Goal: Task Accomplishment & Management: Use online tool/utility

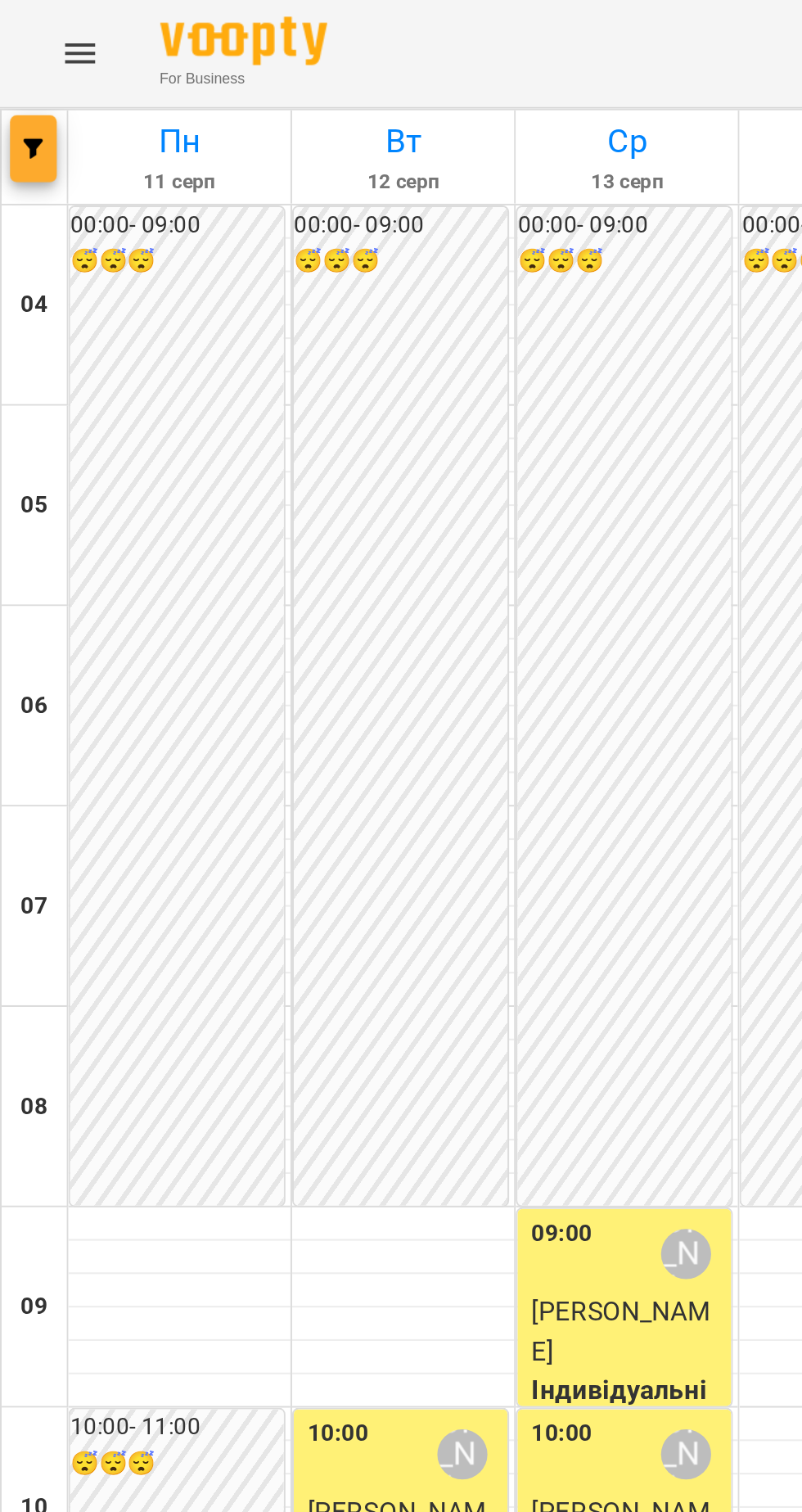
click at [26, 82] on button "button" at bounding box center [16, 73] width 23 height 33
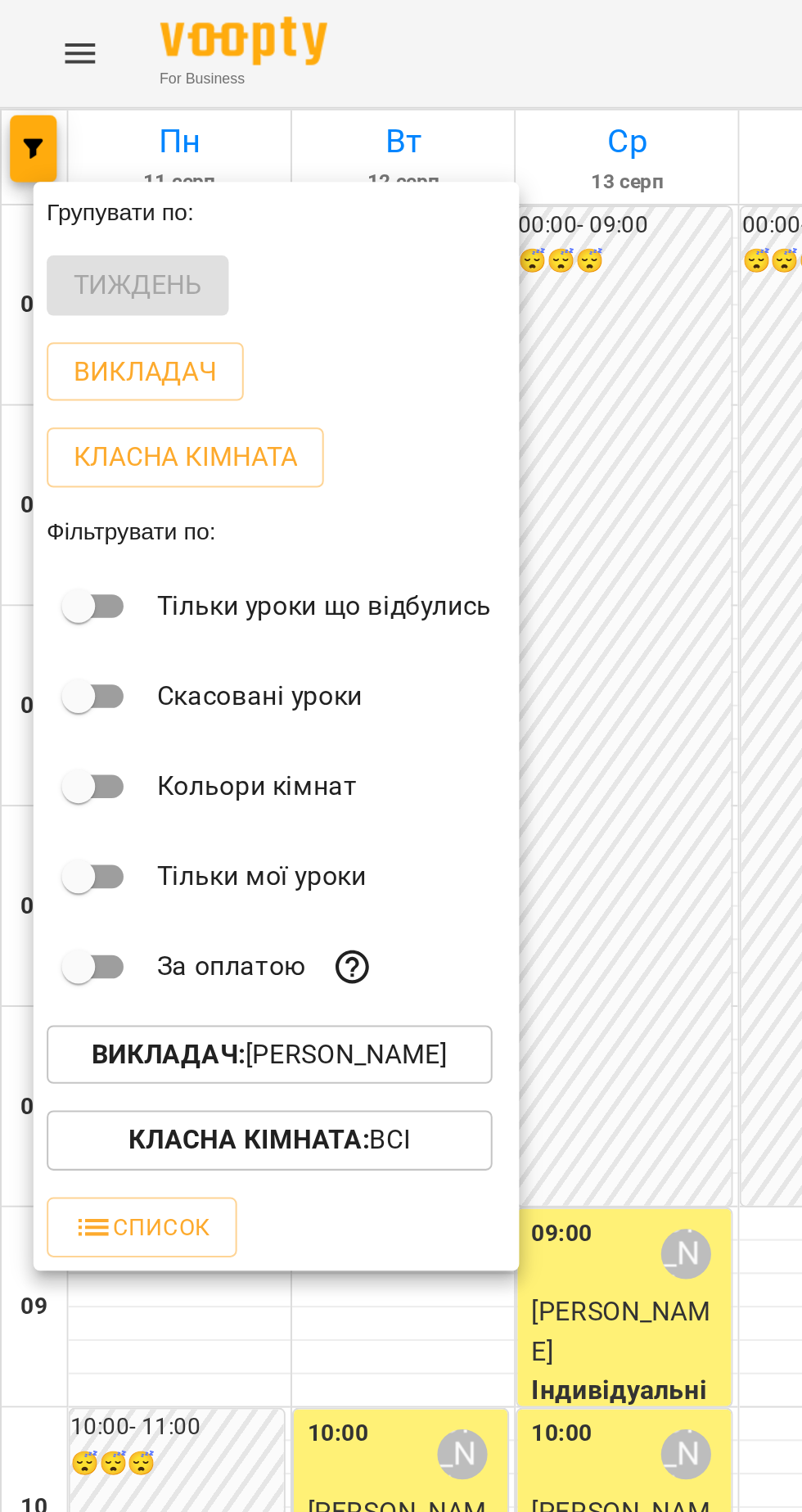
click at [218, 520] on p "Викладач : [PERSON_NAME]" at bounding box center [131, 517] width 174 height 20
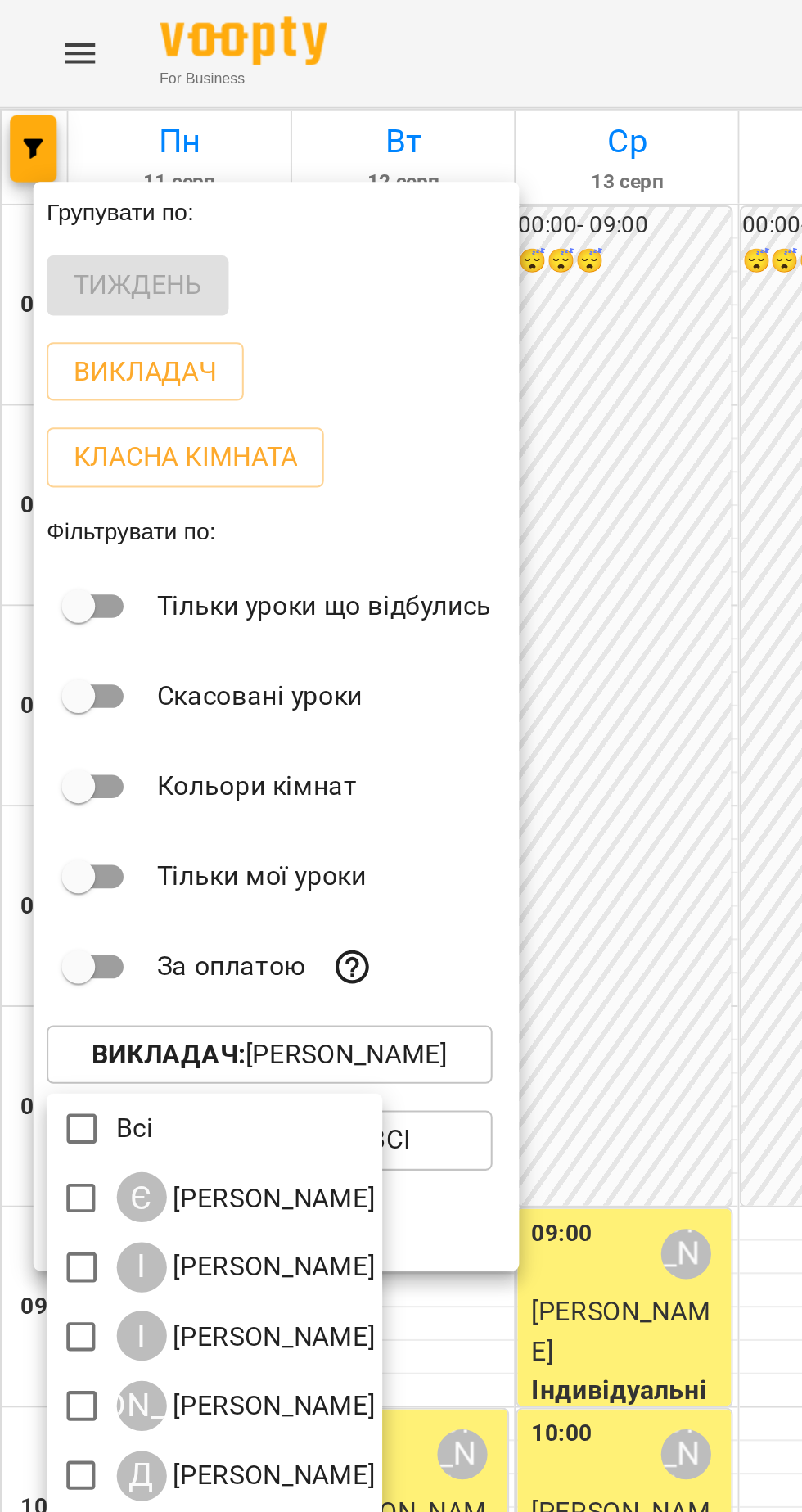
scroll to position [3, 0]
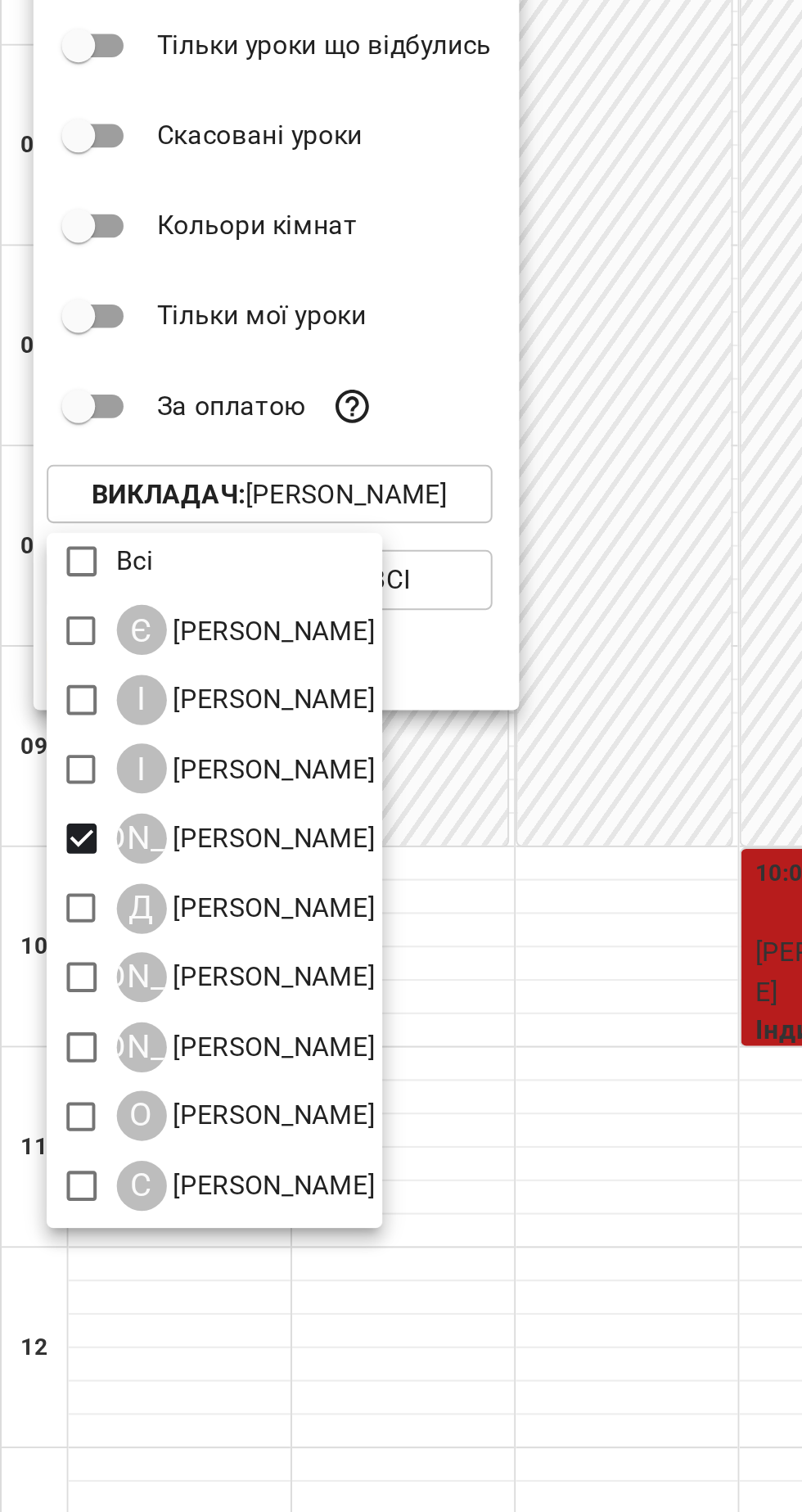
click at [333, 733] on div at bounding box center [401, 756] width 802 height 1512
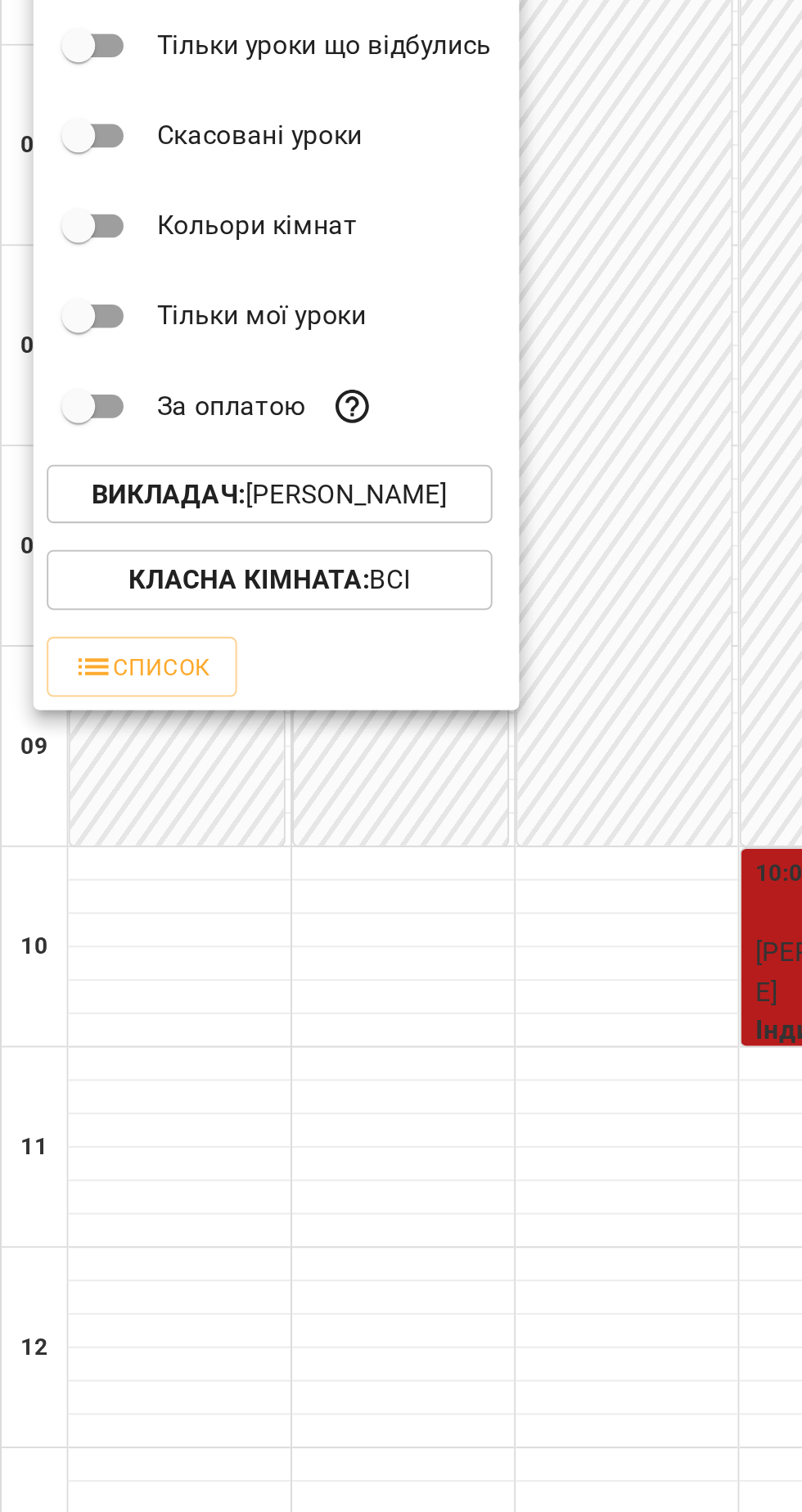
click at [210, 512] on p "Викладач : [PERSON_NAME]" at bounding box center [131, 517] width 174 height 20
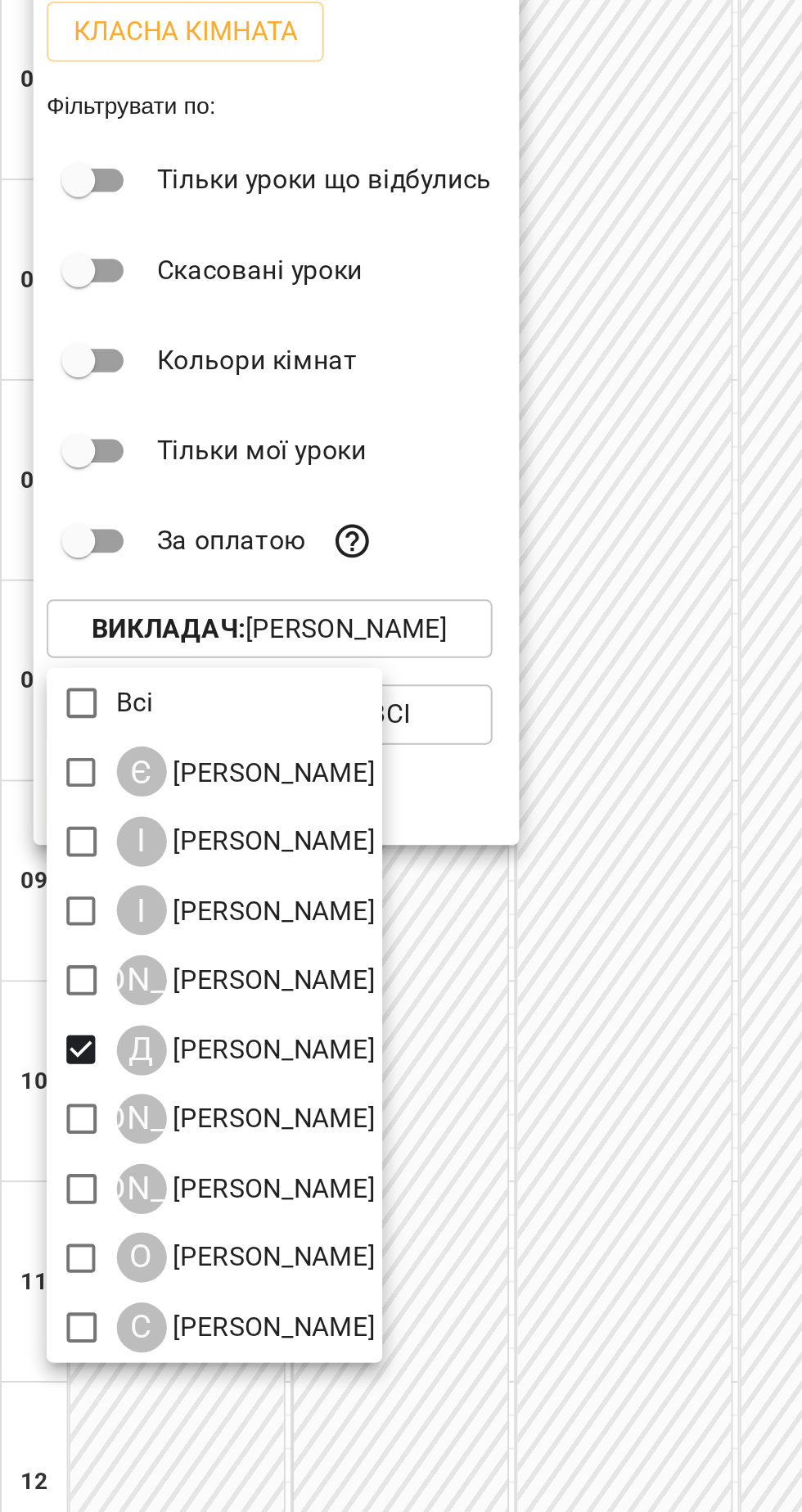
click at [342, 575] on div at bounding box center [401, 756] width 802 height 1512
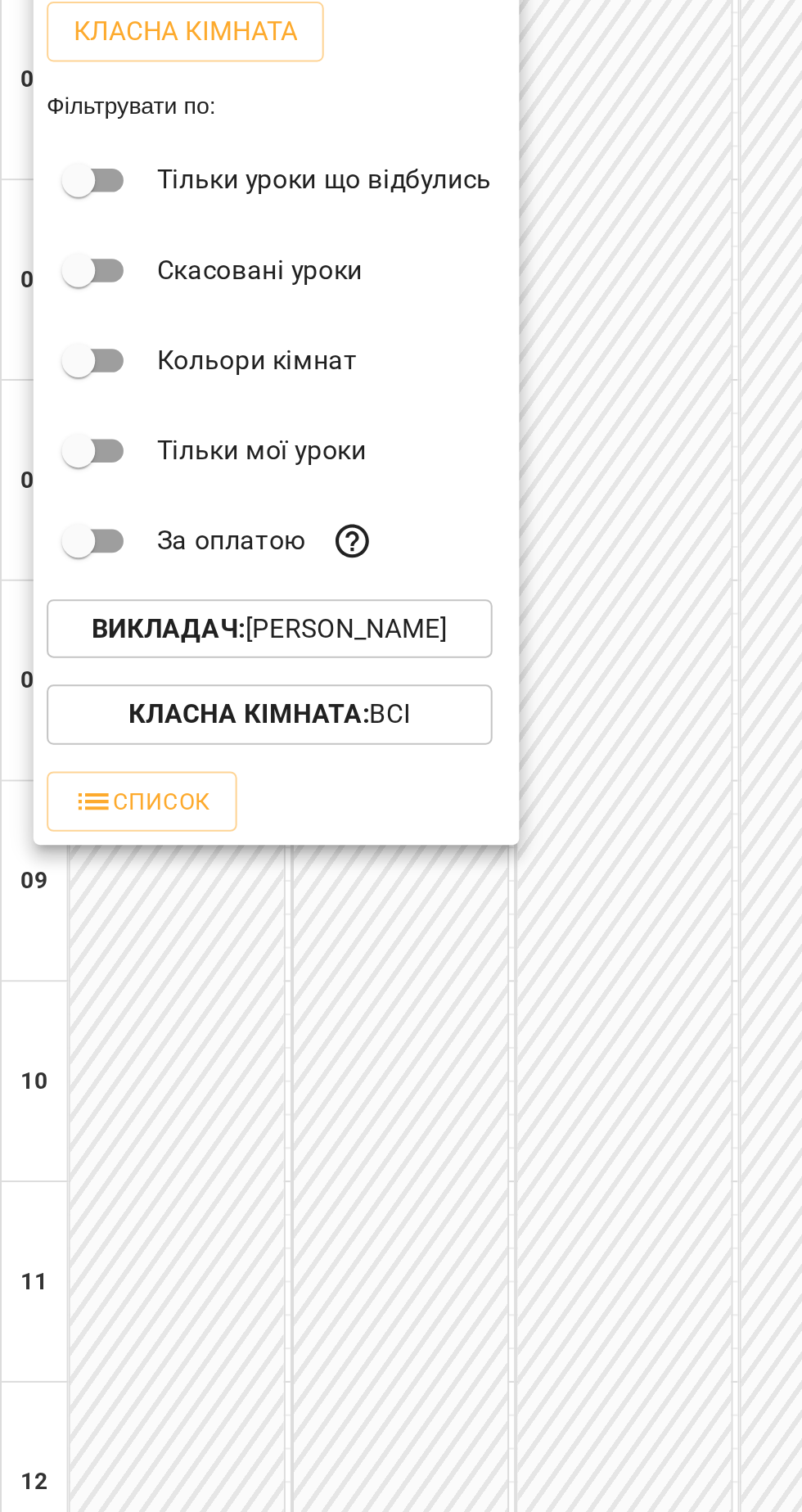
click at [326, 665] on div at bounding box center [401, 756] width 802 height 1512
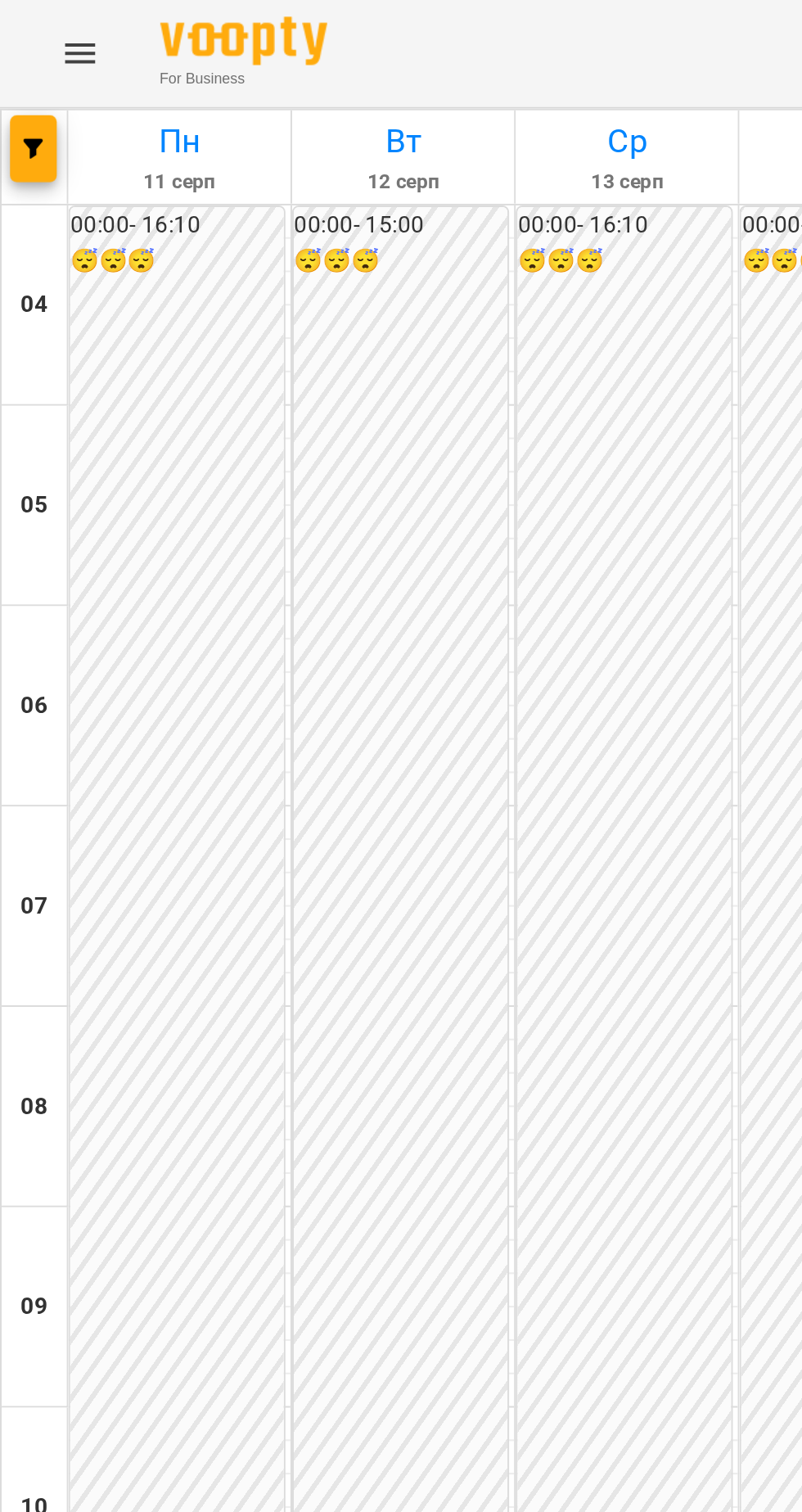
scroll to position [529, 0]
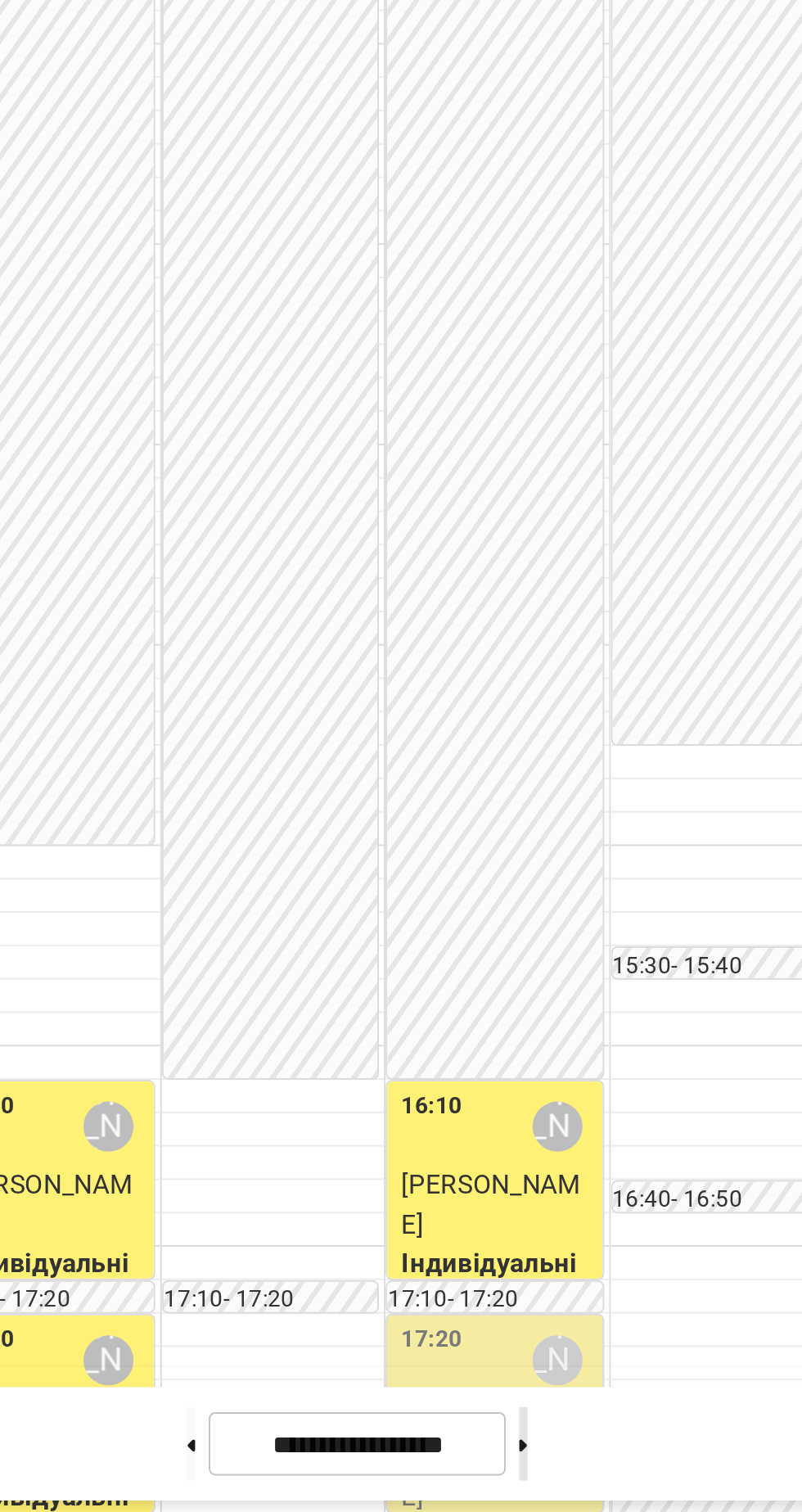
click at [432, 1479] on button at bounding box center [430, 1474] width 4 height 36
type input "**********"
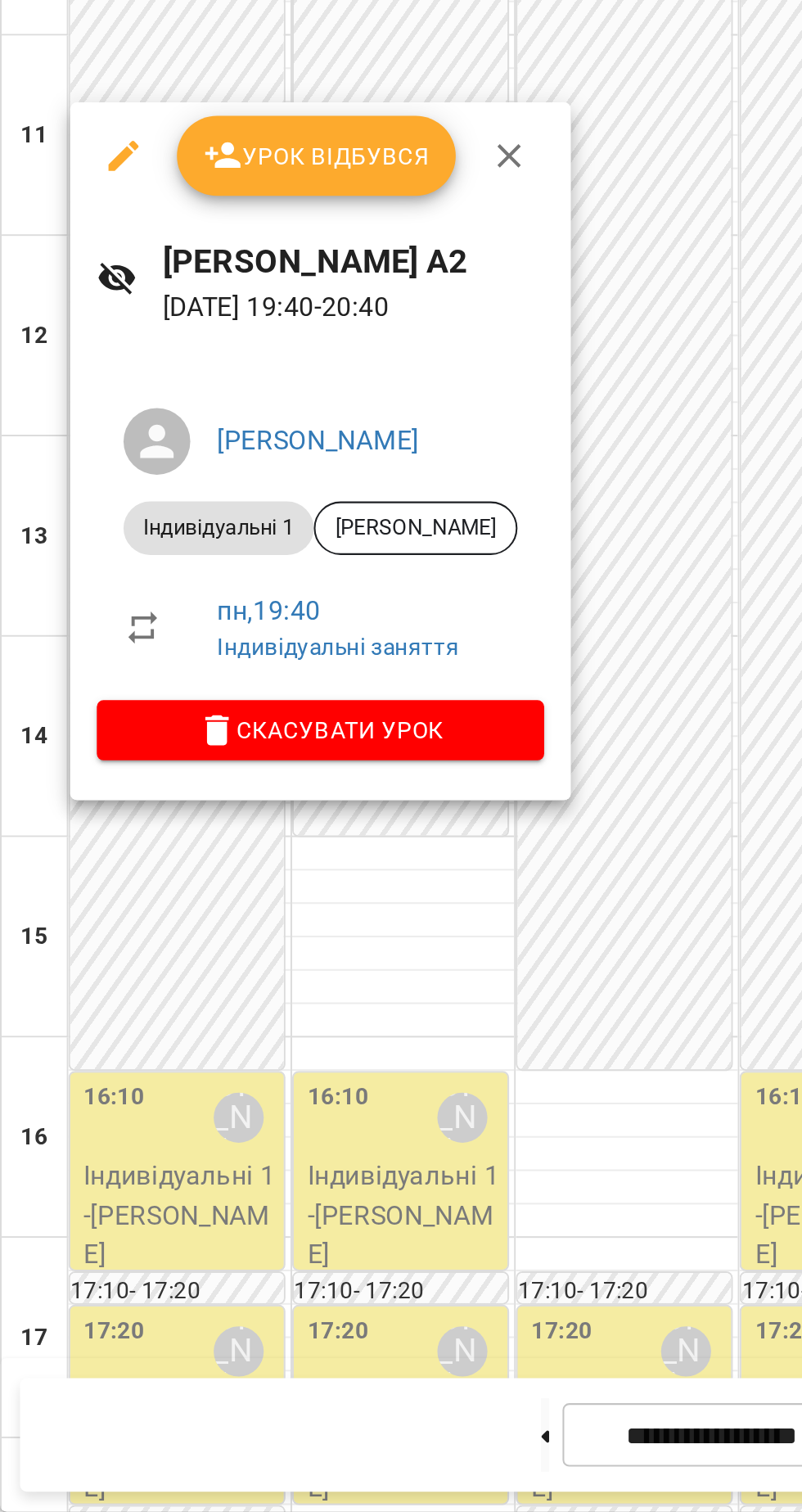
click at [295, 1258] on div at bounding box center [401, 756] width 802 height 1512
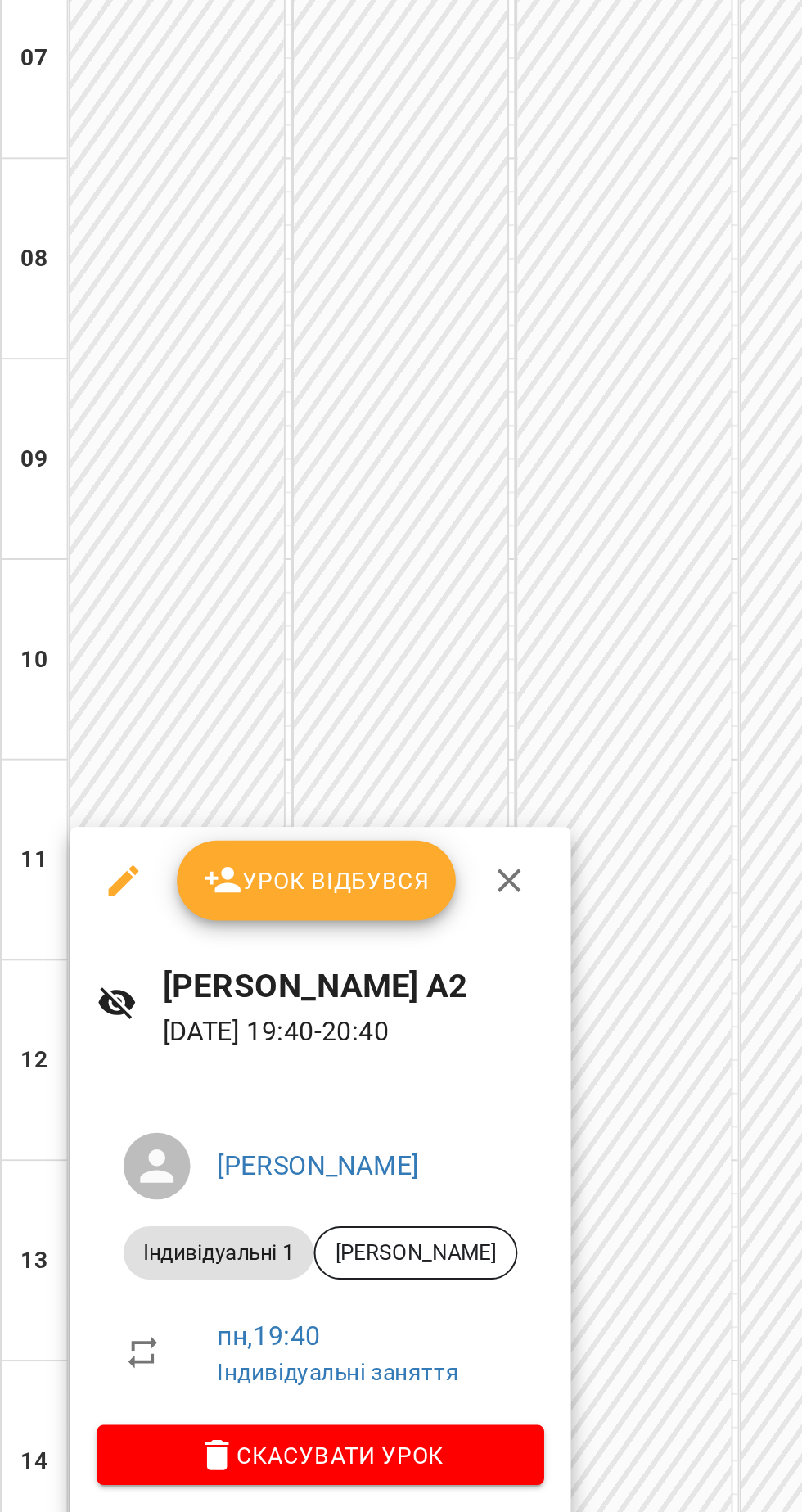
click at [261, 838] on button "button" at bounding box center [250, 847] width 39 height 39
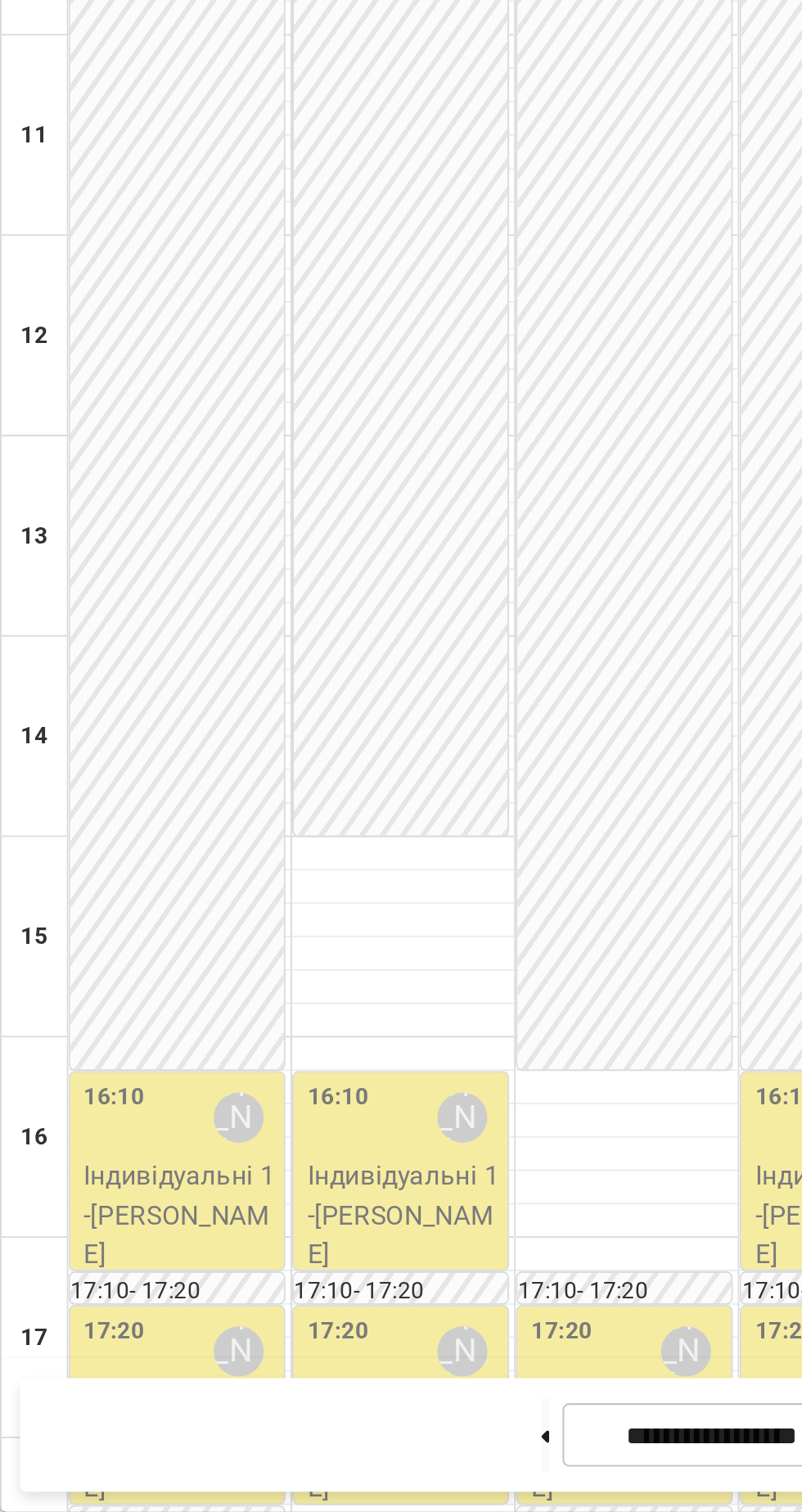
scroll to position [0, 0]
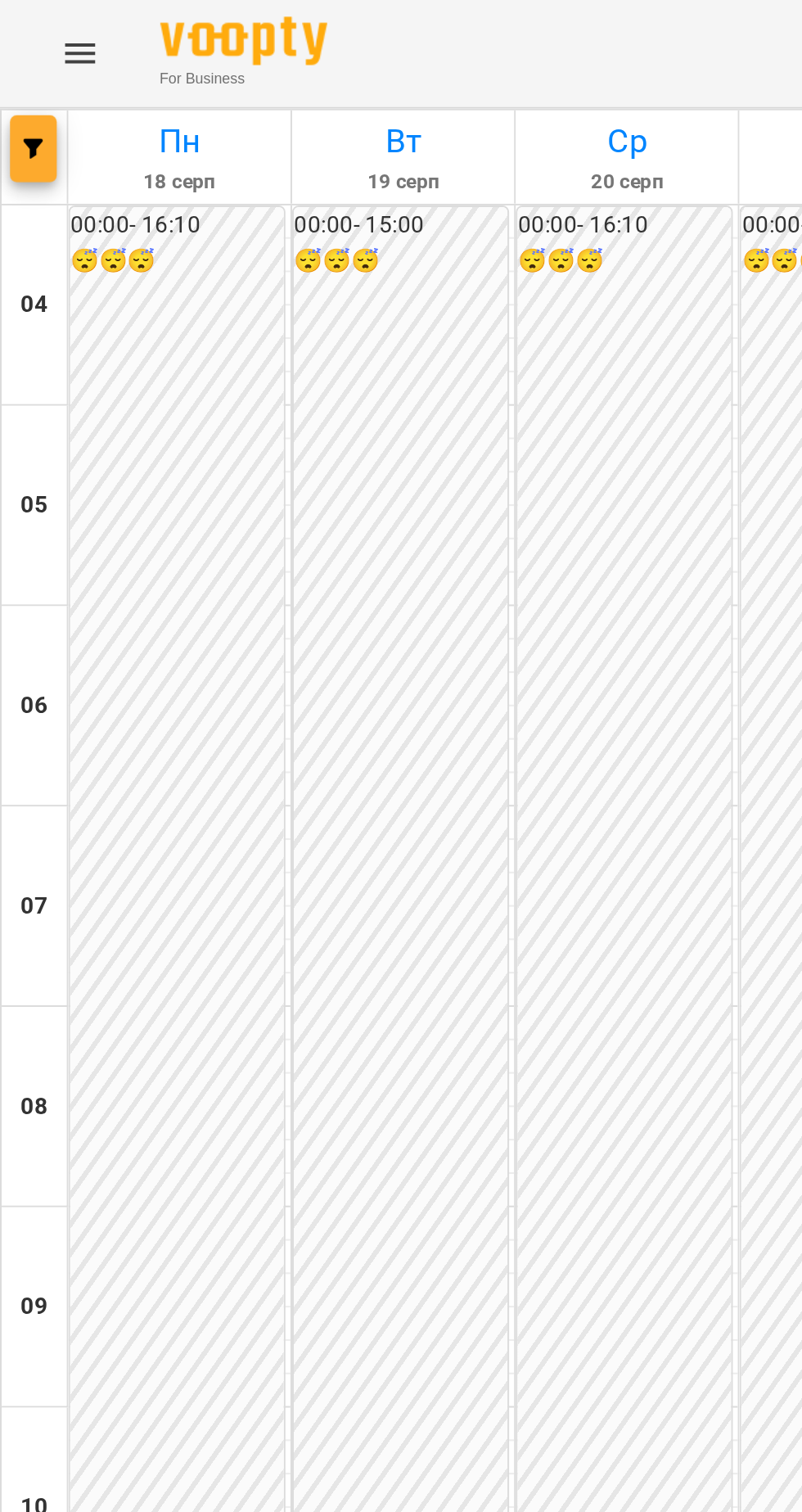
click at [26, 81] on button "button" at bounding box center [16, 73] width 23 height 33
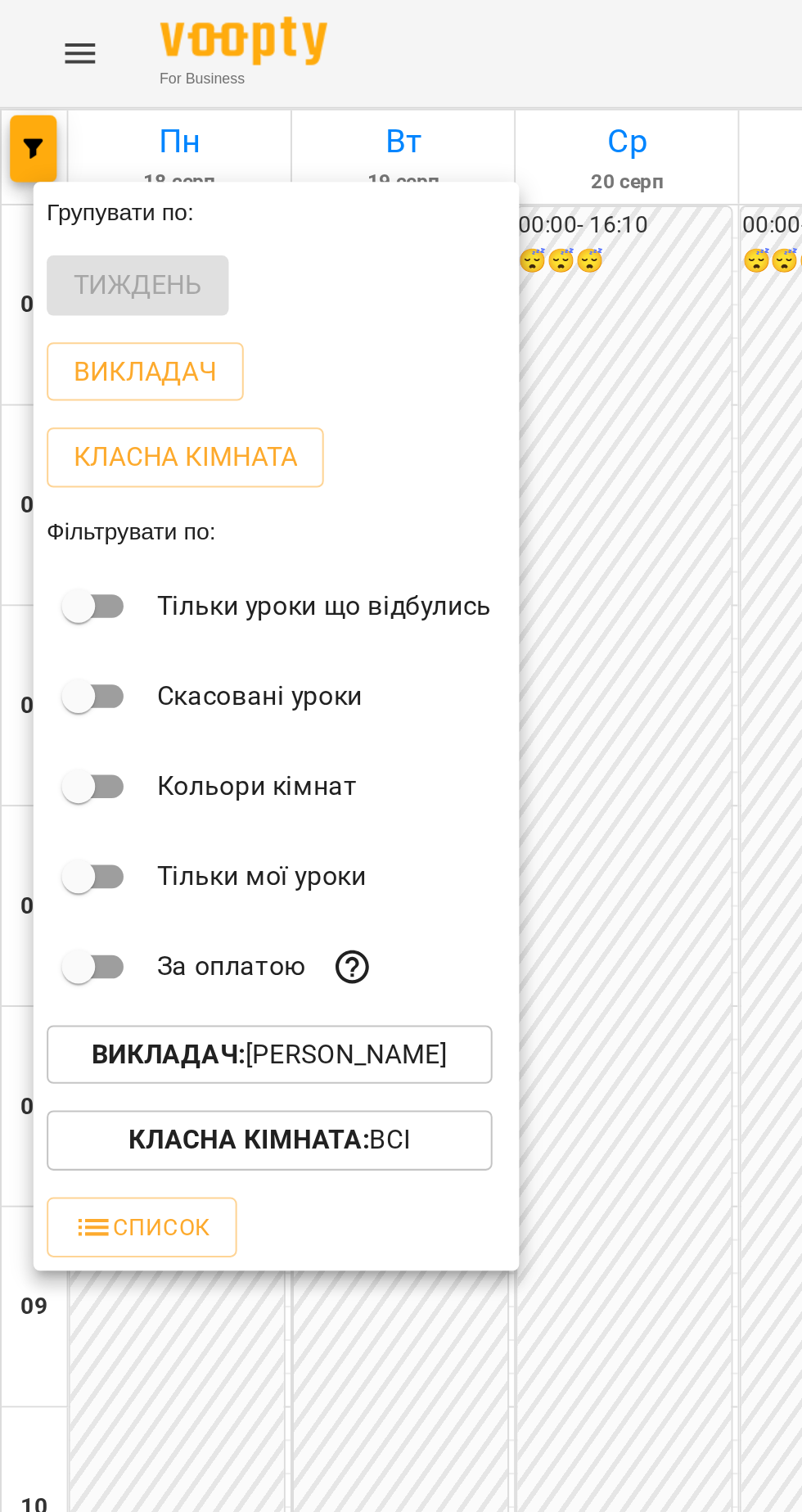
click at [319, 238] on div at bounding box center [401, 756] width 802 height 1512
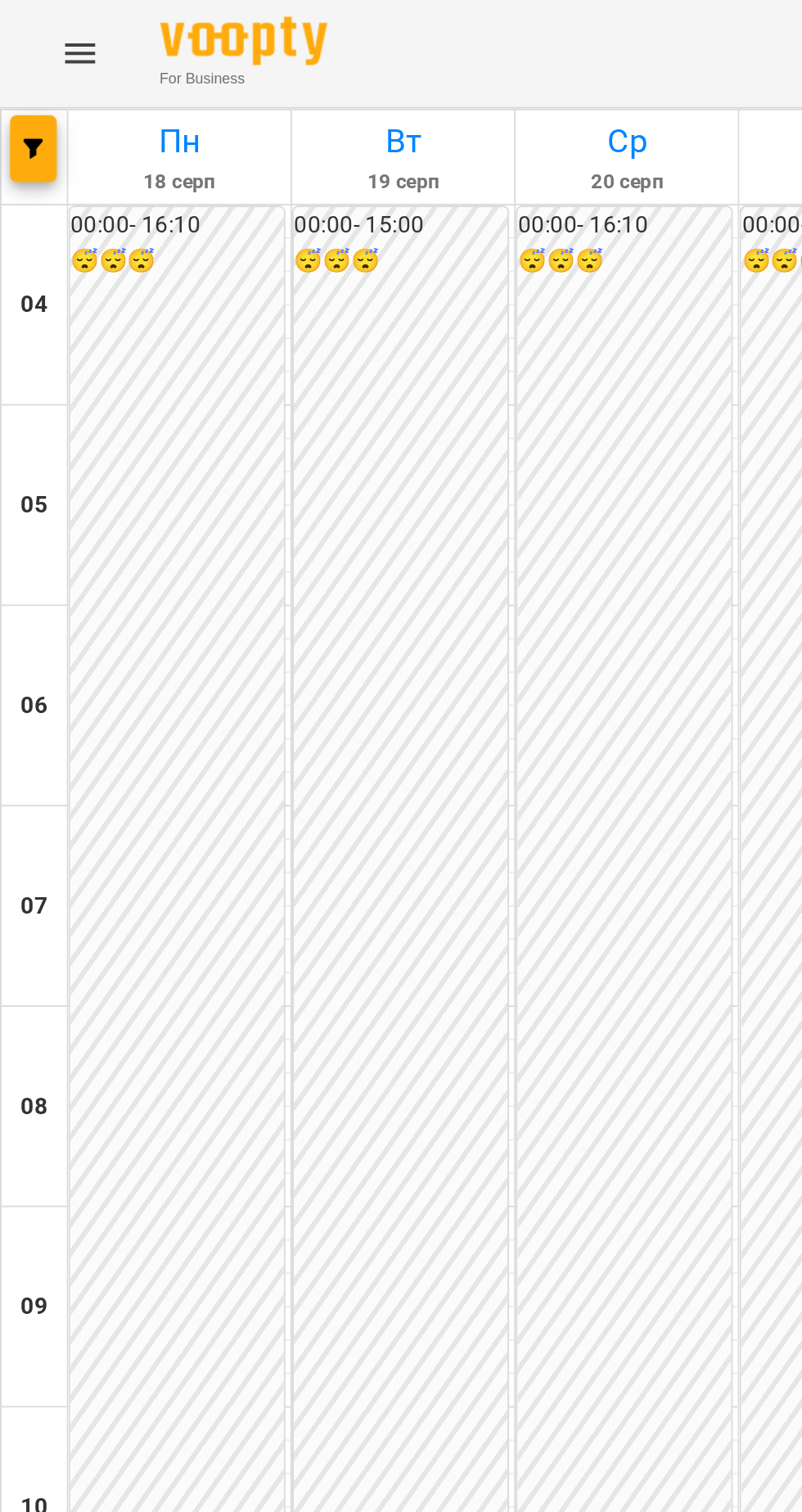
click at [49, 42] on button "Menu" at bounding box center [39, 27] width 39 height 39
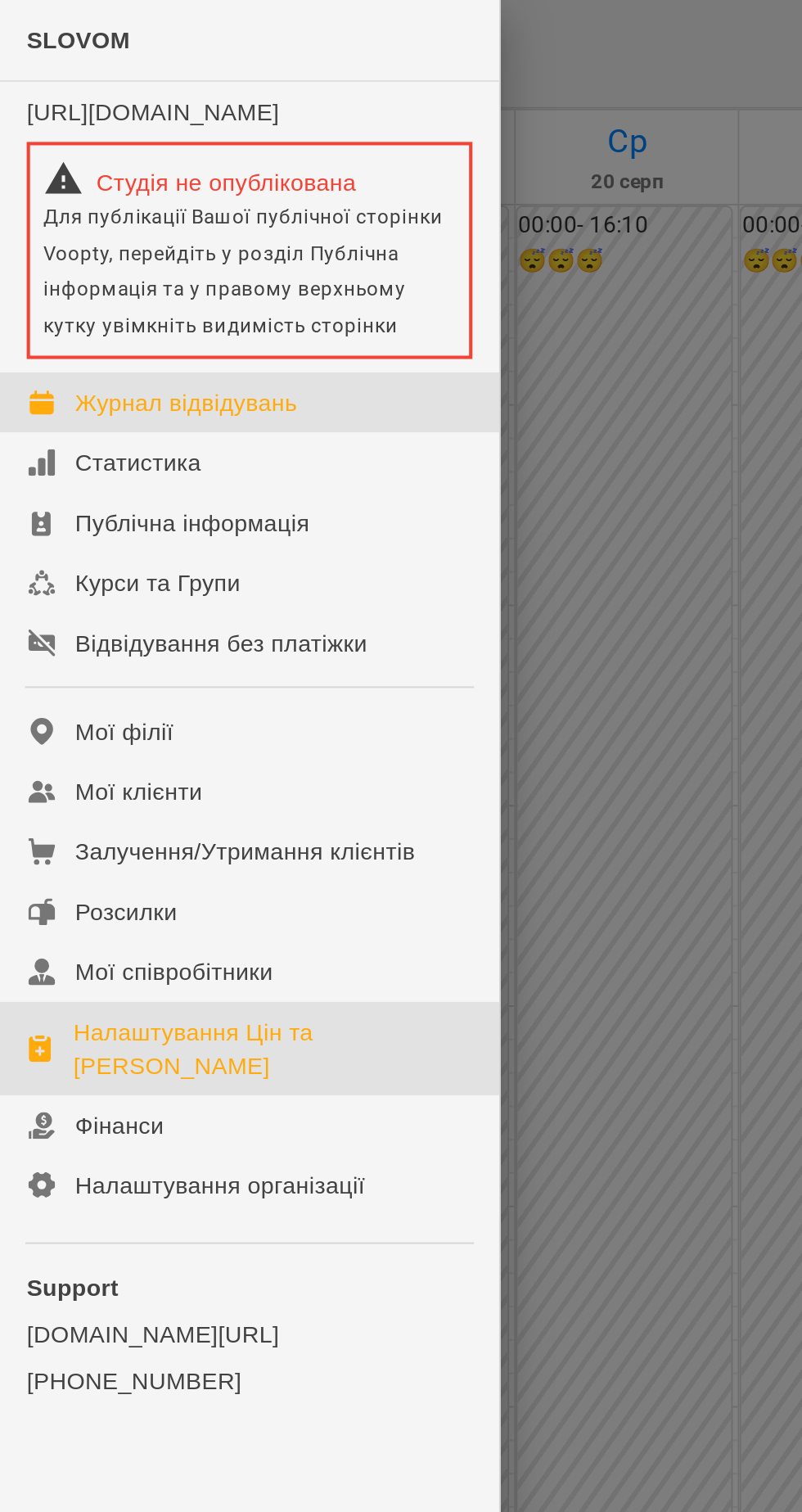
click at [228, 524] on div "Налаштування Цін та [PERSON_NAME]" at bounding box center [134, 514] width 196 height 33
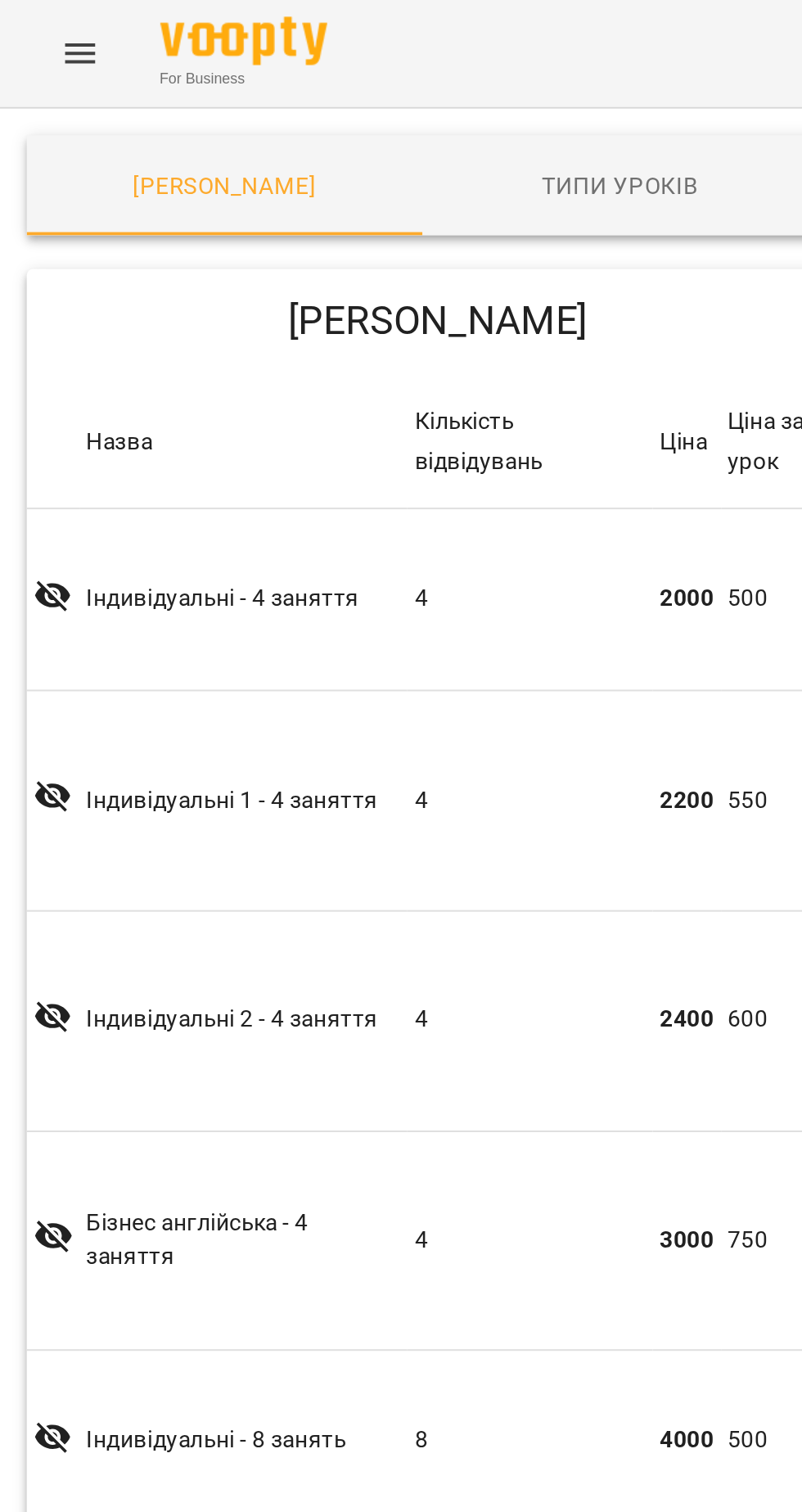
click at [38, 42] on button "Menu" at bounding box center [39, 27] width 39 height 39
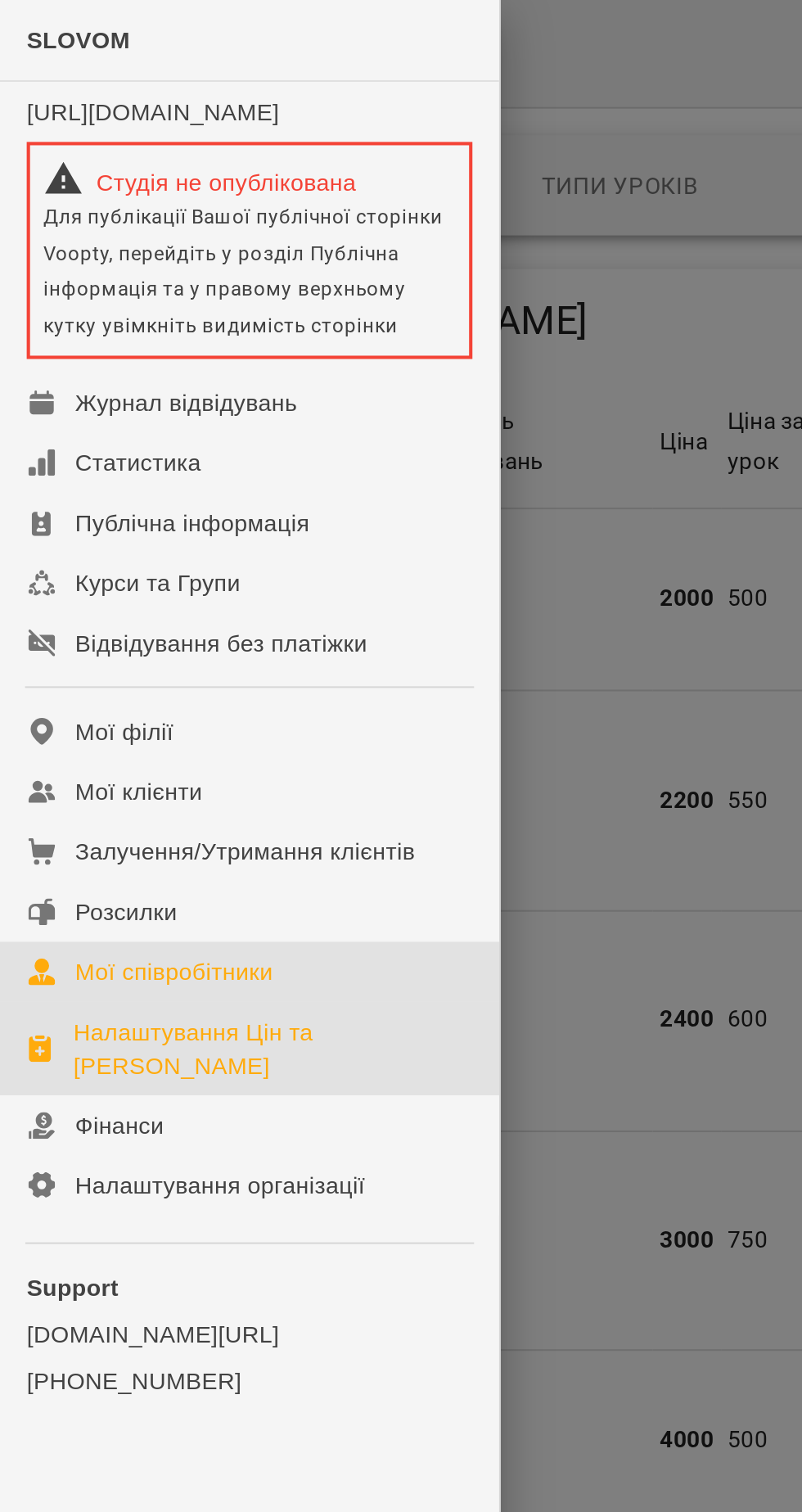
click at [198, 485] on link "Мої співробітники" at bounding box center [122, 477] width 245 height 29
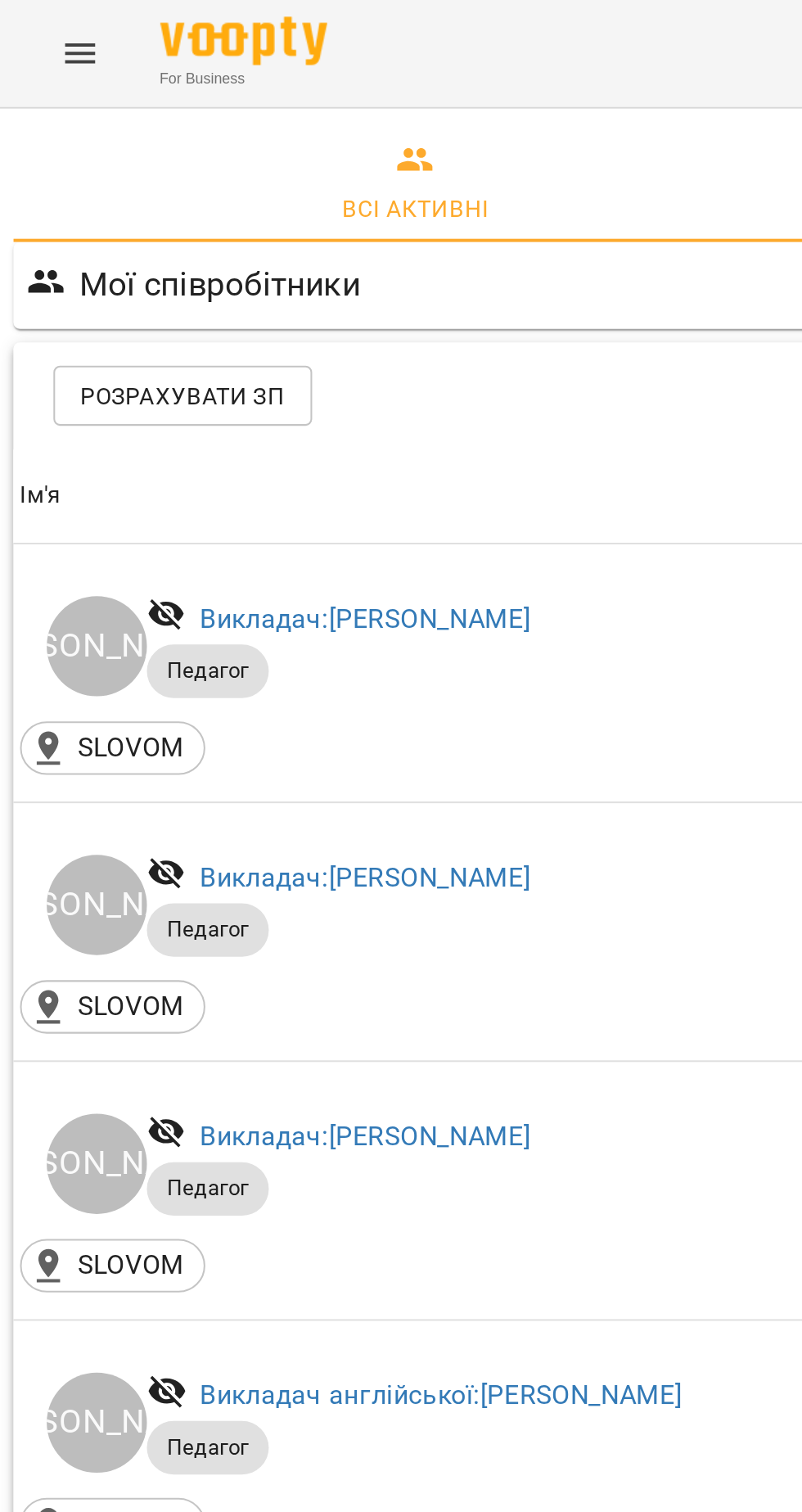
click at [106, 195] on span "Розрахувати ЗП" at bounding box center [89, 194] width 100 height 20
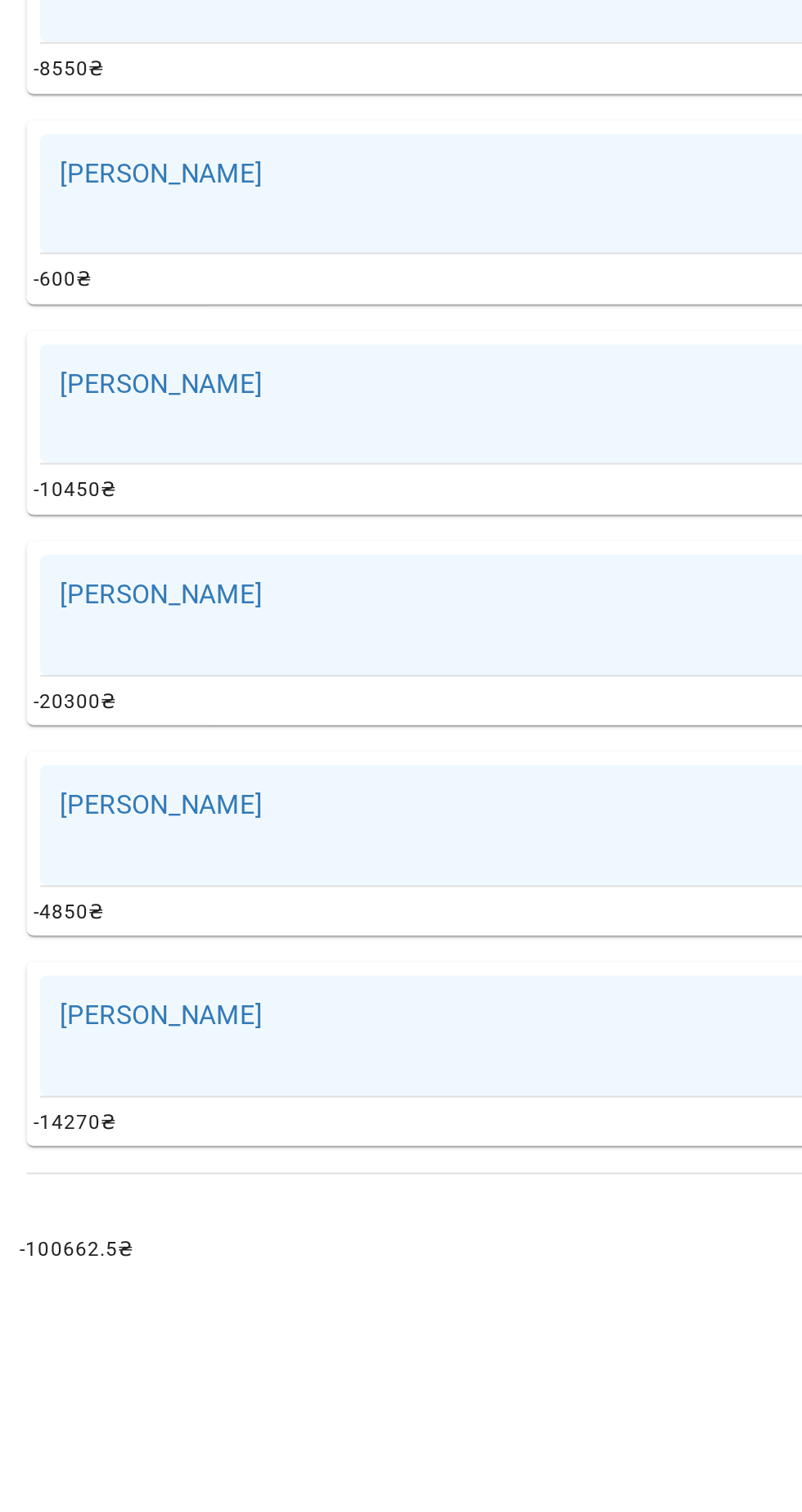
scroll to position [0, 3]
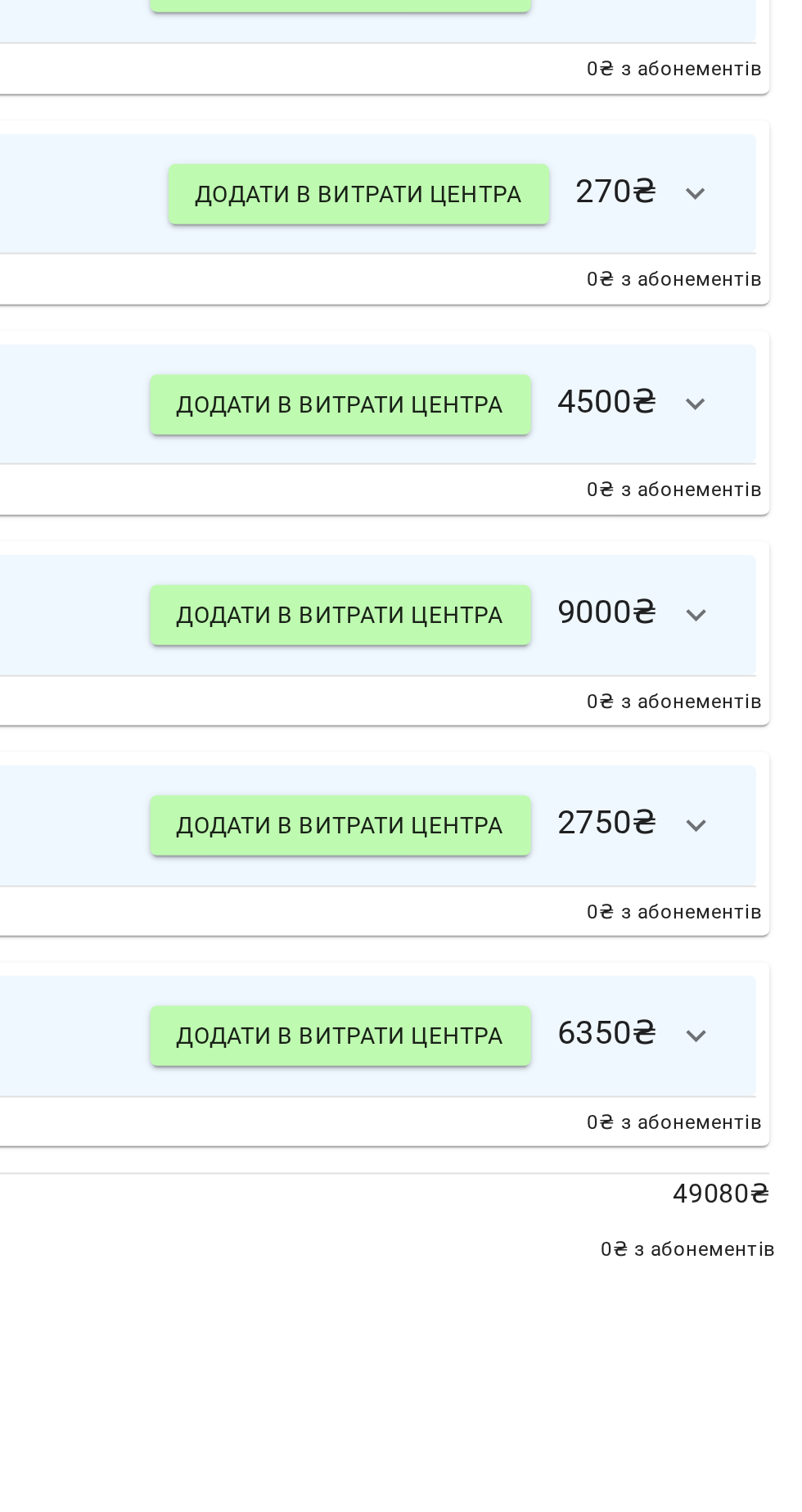
click at [754, 1279] on icon "button" at bounding box center [750, 1278] width 20 height 20
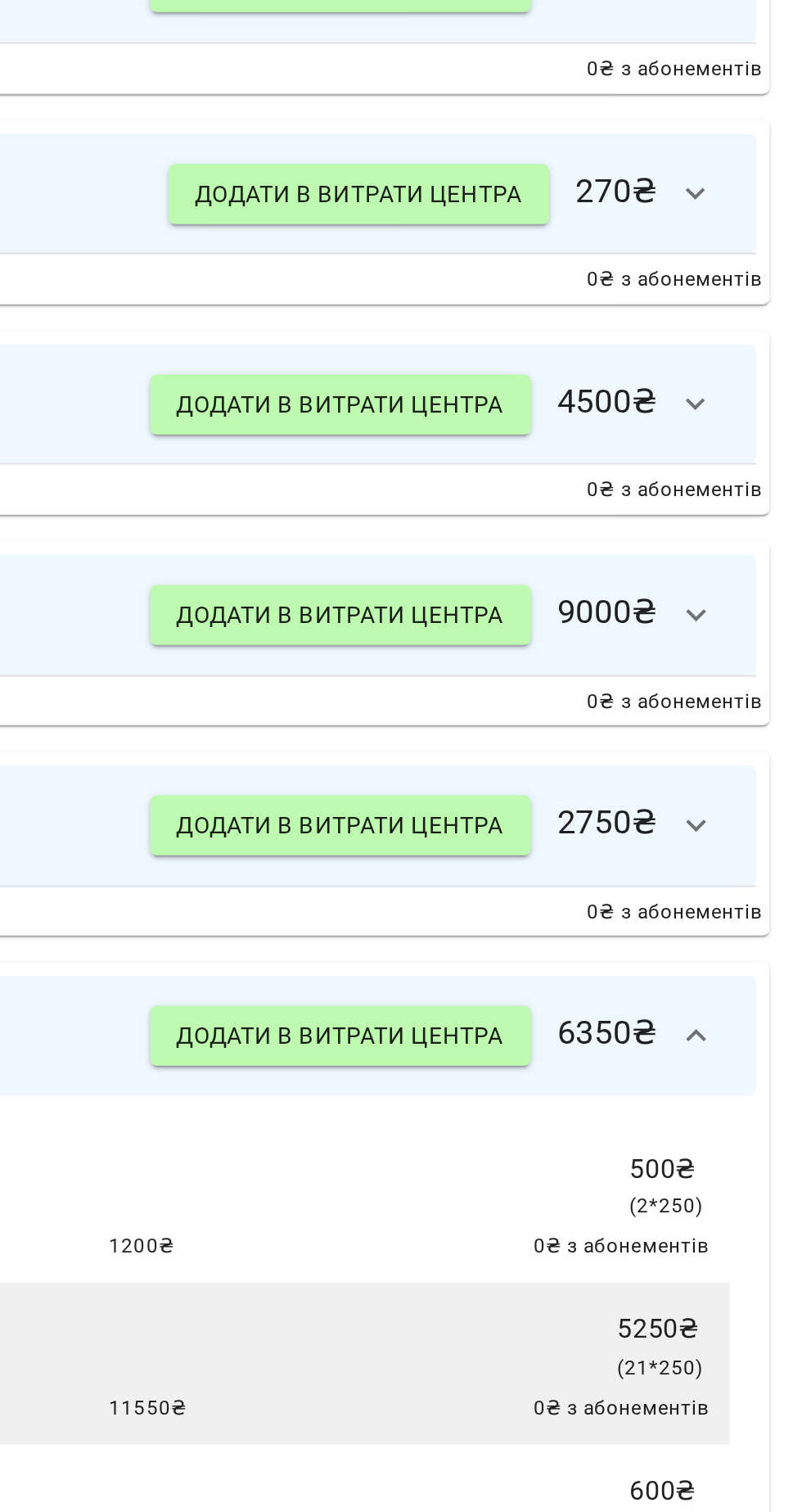
click at [750, 1284] on icon "button" at bounding box center [750, 1278] width 20 height 20
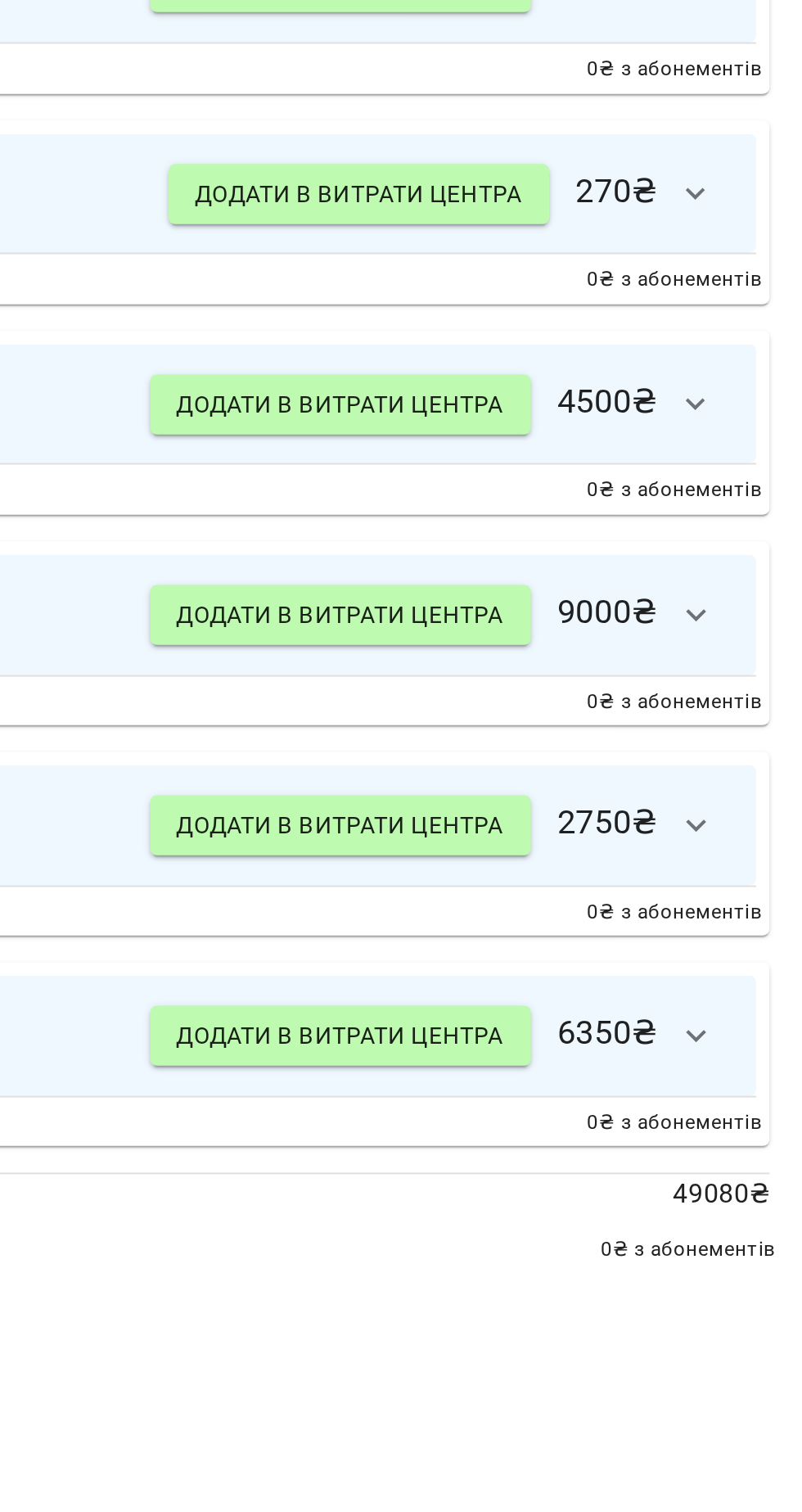
scroll to position [0, 0]
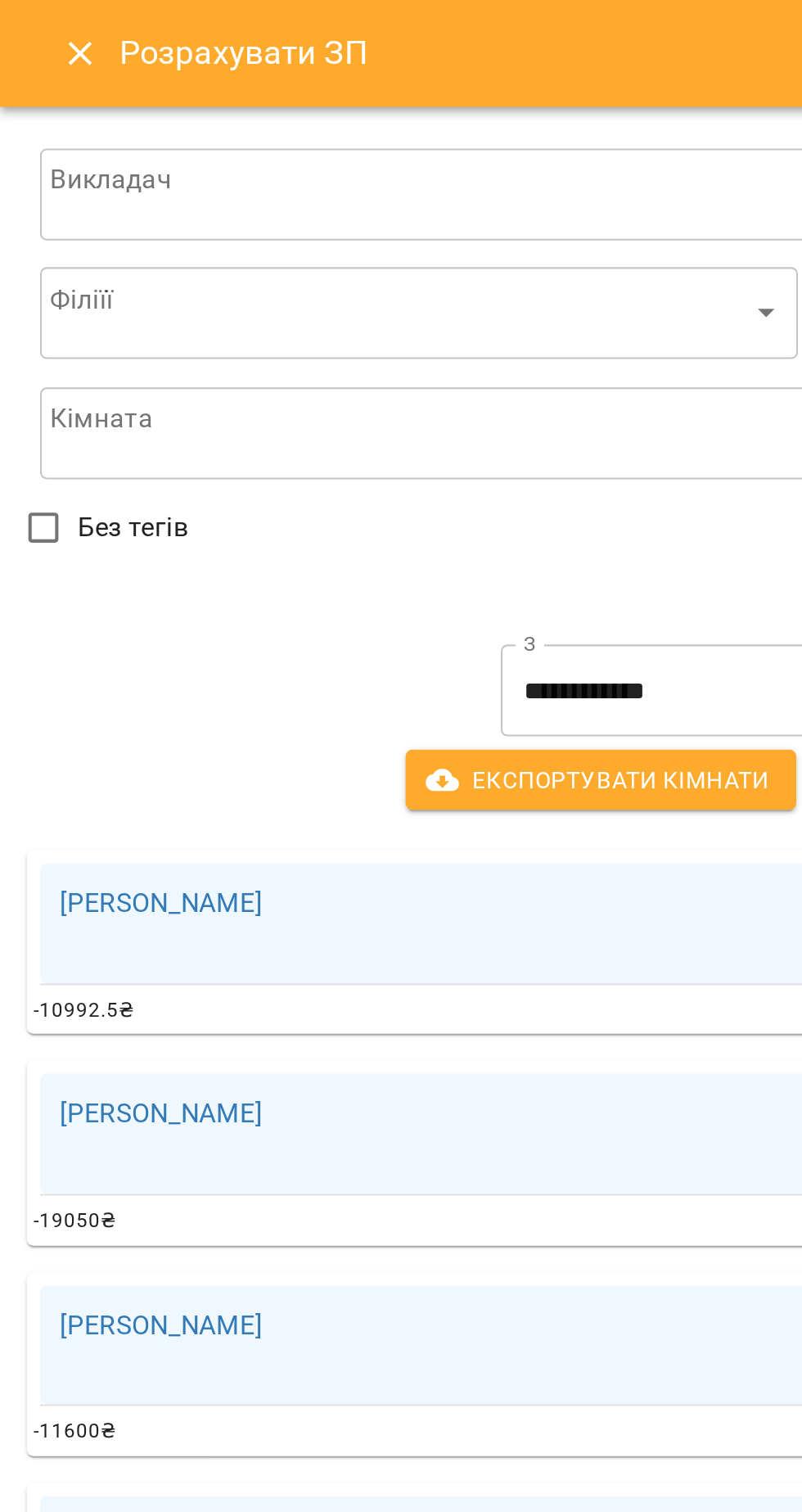
click at [44, 27] on icon "Close" at bounding box center [39, 26] width 20 height 20
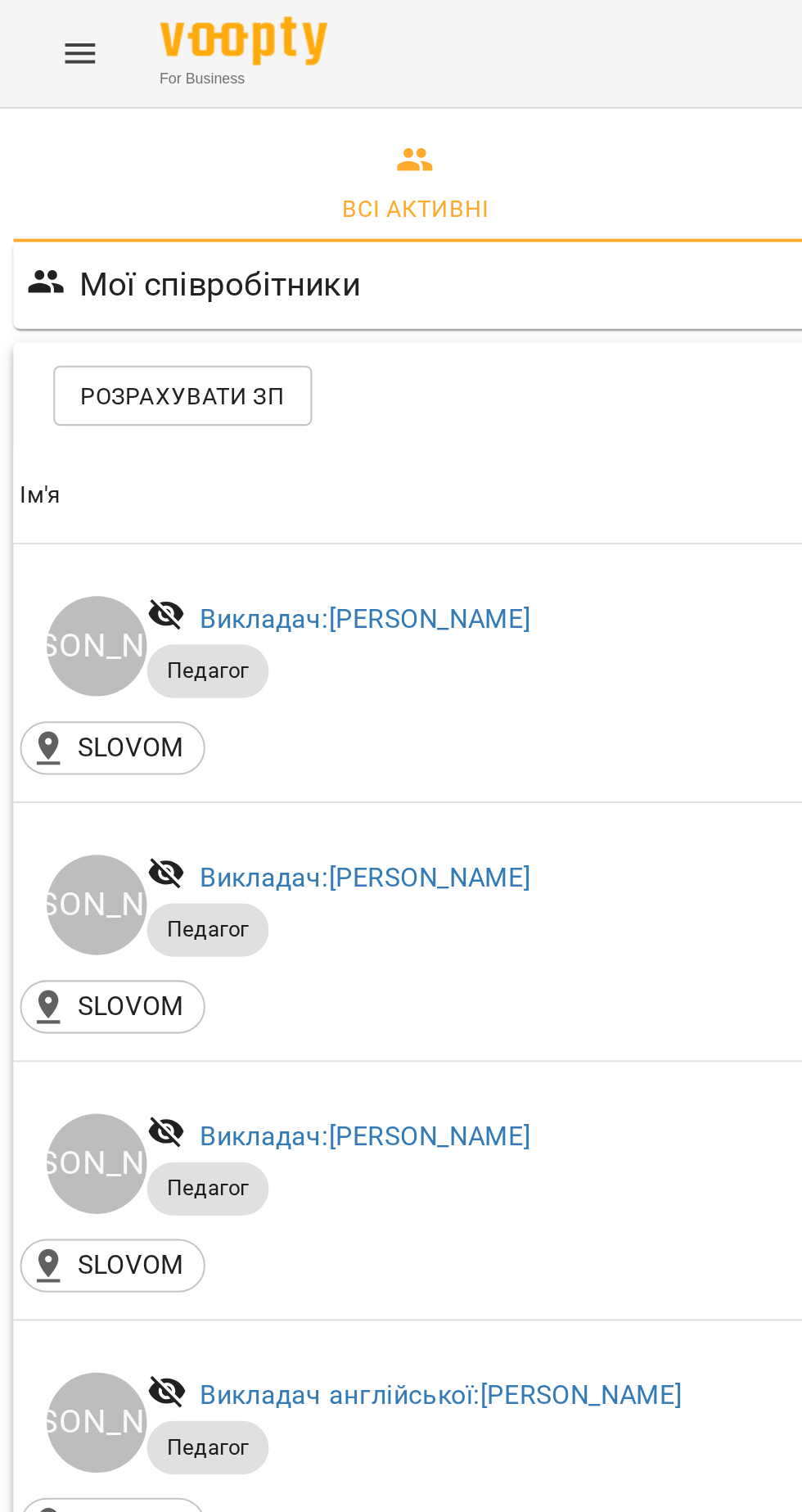
scroll to position [4, 0]
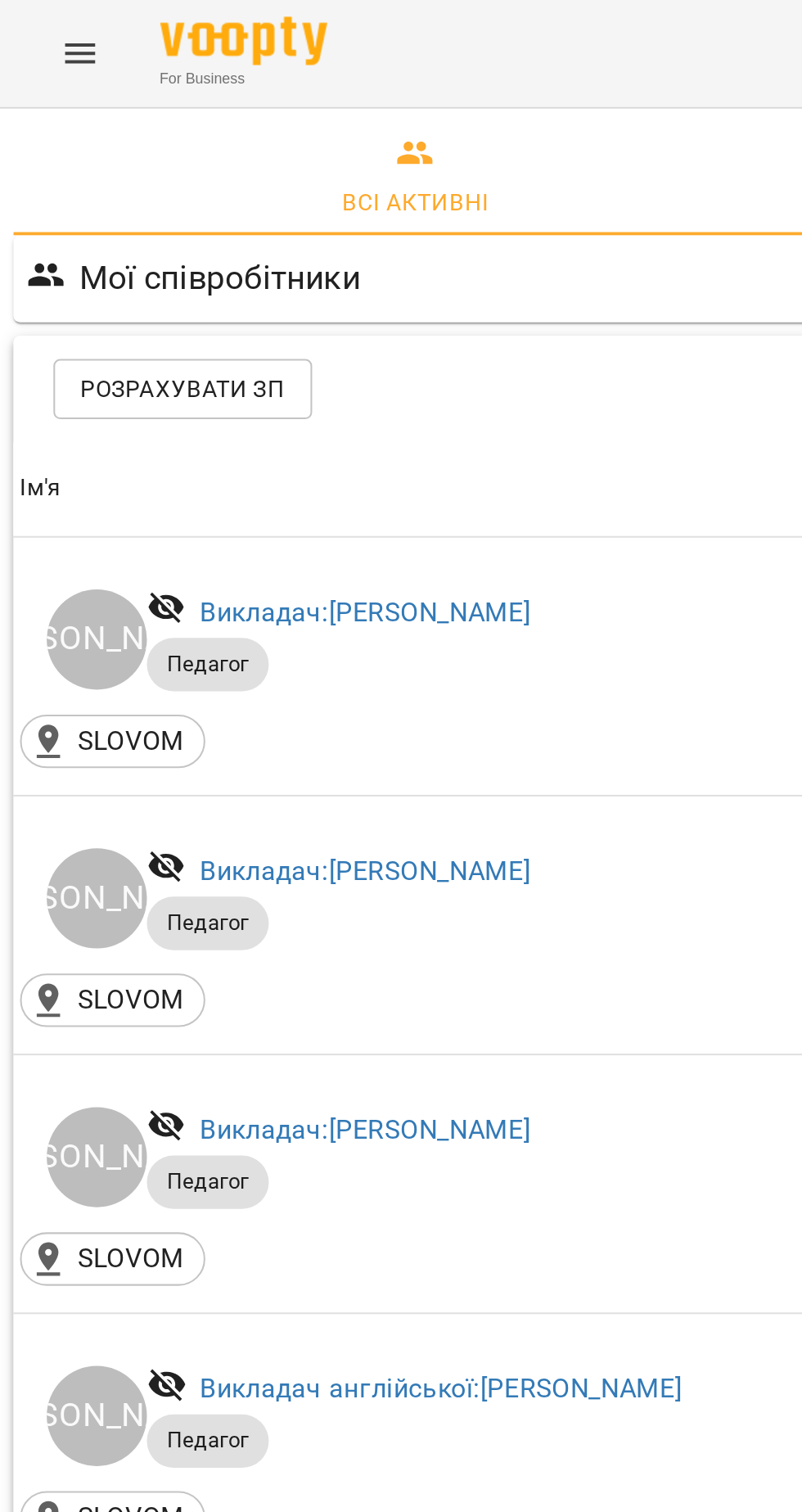
click at [122, 189] on span "Розрахувати ЗП" at bounding box center [89, 191] width 100 height 20
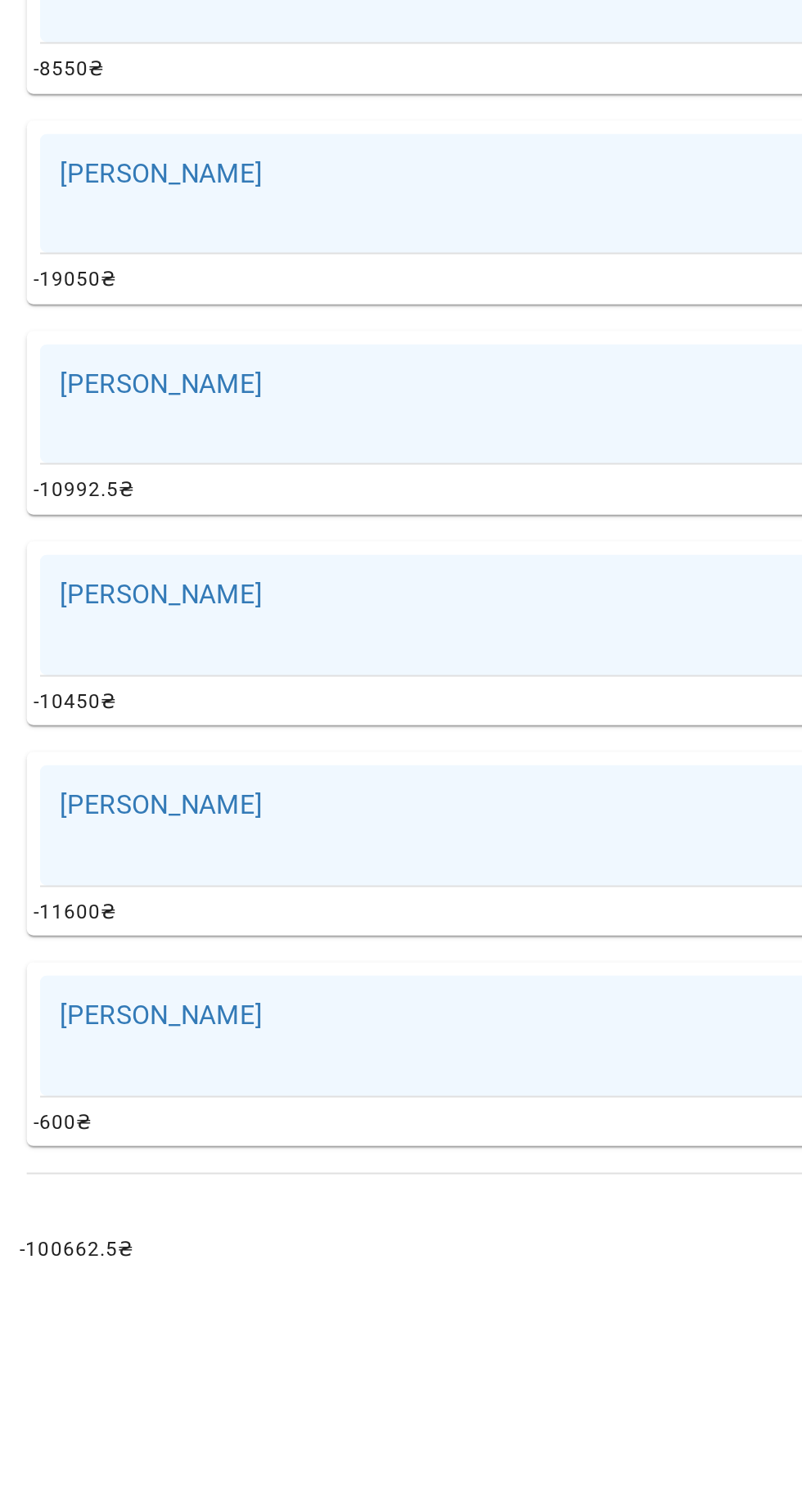
scroll to position [0, 3]
